Goal: Task Accomplishment & Management: Use online tool/utility

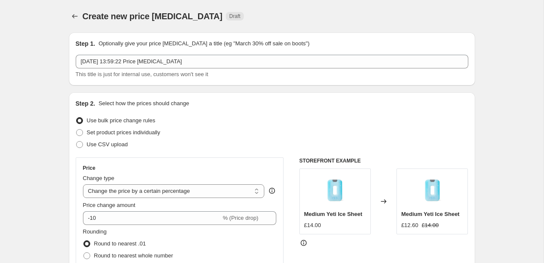
select select "percentage"
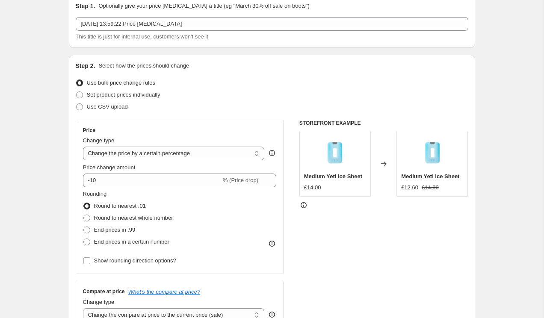
scroll to position [45, 0]
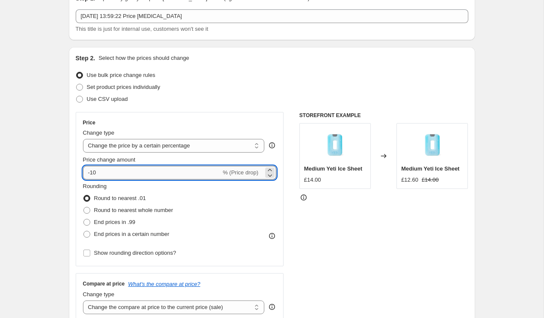
click at [167, 171] on input "-10" at bounding box center [152, 173] width 138 height 14
type input "-1"
type input "-23"
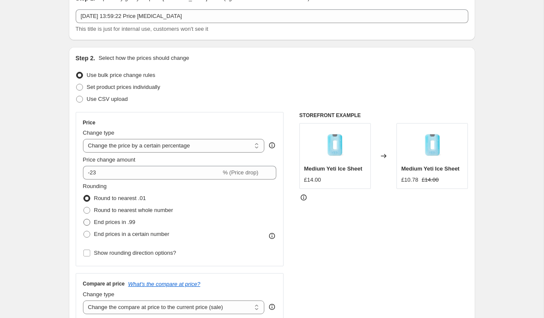
click at [131, 223] on span "End prices in .99" at bounding box center [115, 222] width 42 height 6
click at [84, 220] on input "End prices in .99" at bounding box center [83, 219] width 0 height 0
radio input "true"
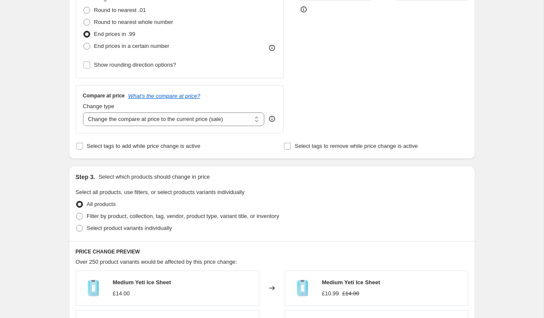
scroll to position [235, 0]
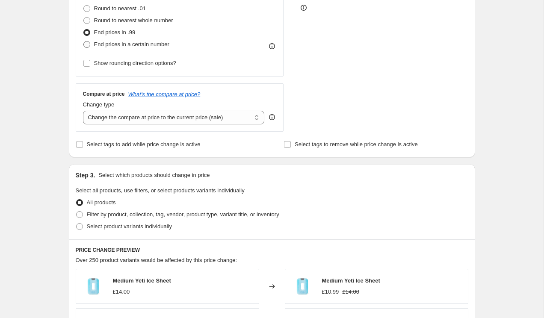
click at [133, 44] on span "End prices in a certain number" at bounding box center [131, 44] width 75 height 6
click at [84, 42] on input "End prices in a certain number" at bounding box center [83, 41] width 0 height 0
radio input "true"
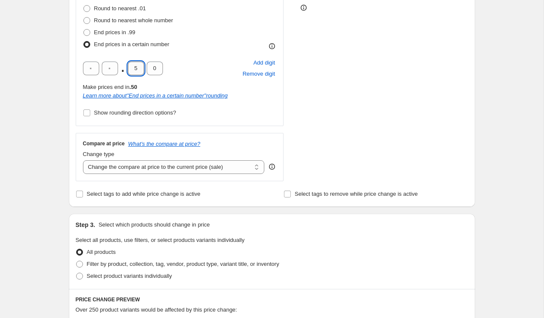
click at [137, 69] on input "5" at bounding box center [136, 69] width 16 height 14
type input "9"
type input "7"
click at [22, 123] on div "Create new price [MEDICAL_DATA]. This page is ready Create new price [MEDICAL_D…" at bounding box center [272, 217] width 544 height 905
click at [100, 171] on select "Change the compare at price to the current price (sale) Change the compare at p…" at bounding box center [174, 167] width 182 height 14
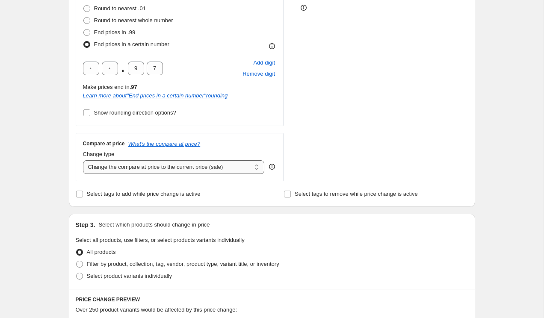
select select "remove"
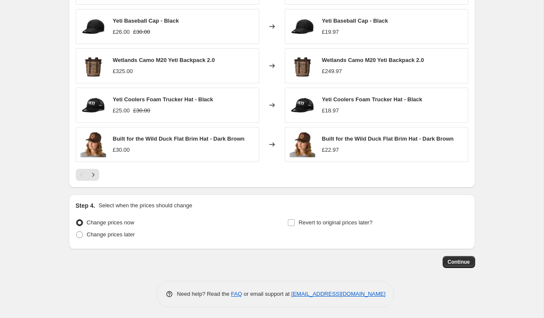
scroll to position [587, 0]
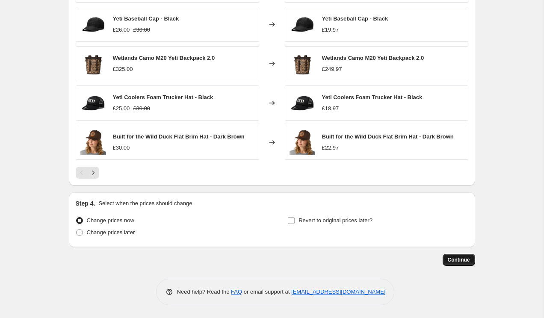
click at [448, 258] on span "Continue" at bounding box center [459, 260] width 22 height 7
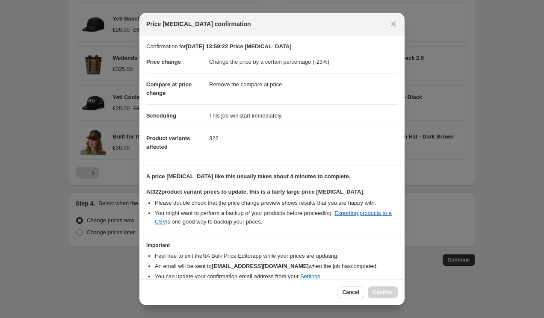
scroll to position [36, 0]
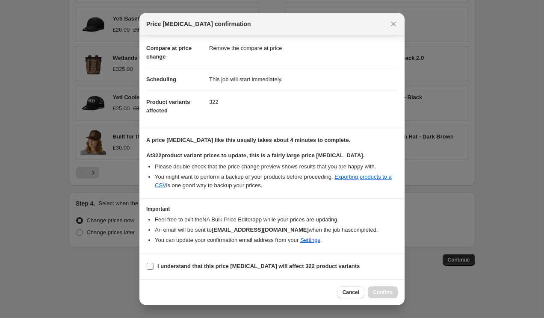
click at [231, 263] on label "I understand that this price [MEDICAL_DATA] will affect 322 product variants" at bounding box center [253, 267] width 214 height 12
click at [154, 263] on input "I understand that this price [MEDICAL_DATA] will affect 322 product variants" at bounding box center [150, 266] width 7 height 7
checkbox input "true"
click at [395, 263] on button "Confirm" at bounding box center [383, 293] width 30 height 12
